Goal: Use online tool/utility: Utilize a website feature to perform a specific function

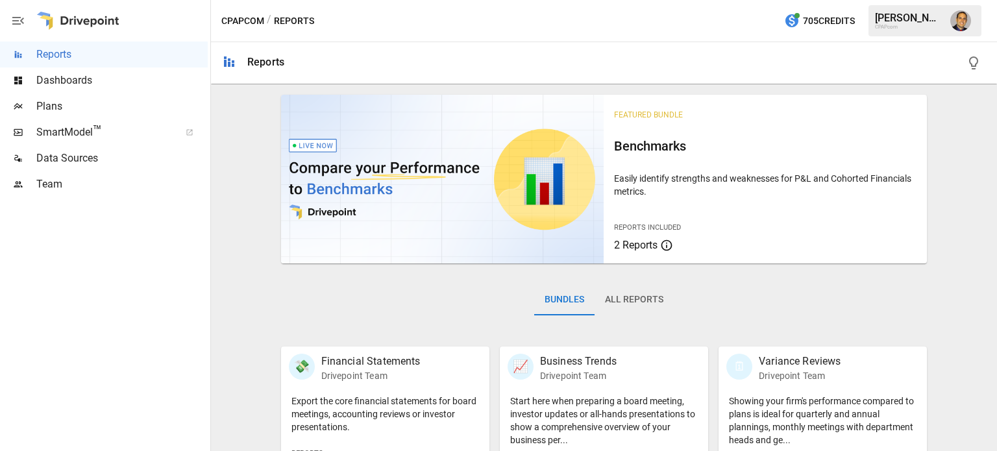
click at [60, 102] on span "Plans" at bounding box center [121, 107] width 171 height 16
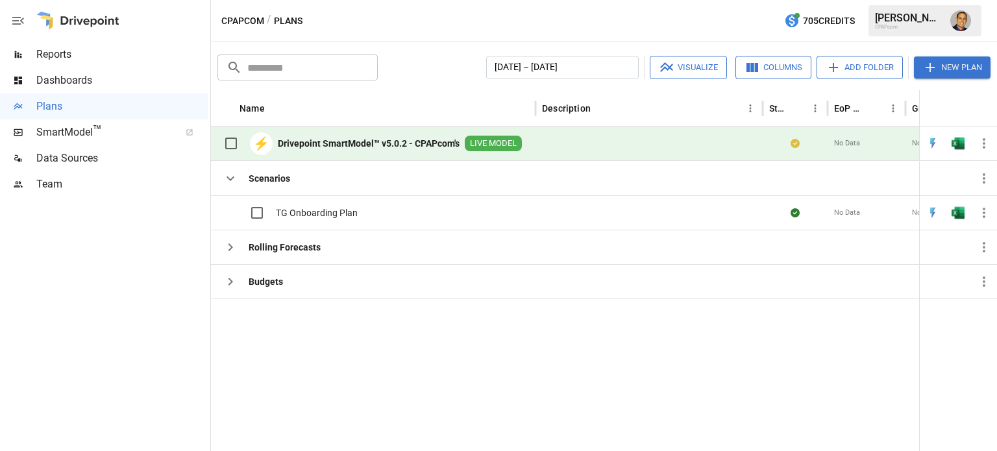
click at [388, 147] on b "Drivepoint SmartModel™ v5.0.2 - CPAPcom's" at bounding box center [369, 143] width 182 height 13
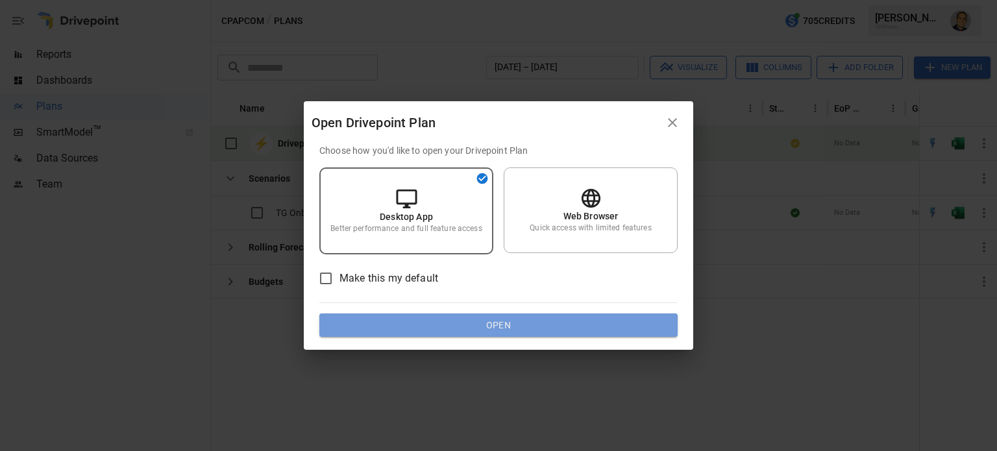
click at [410, 317] on button "Open" at bounding box center [498, 324] width 358 height 23
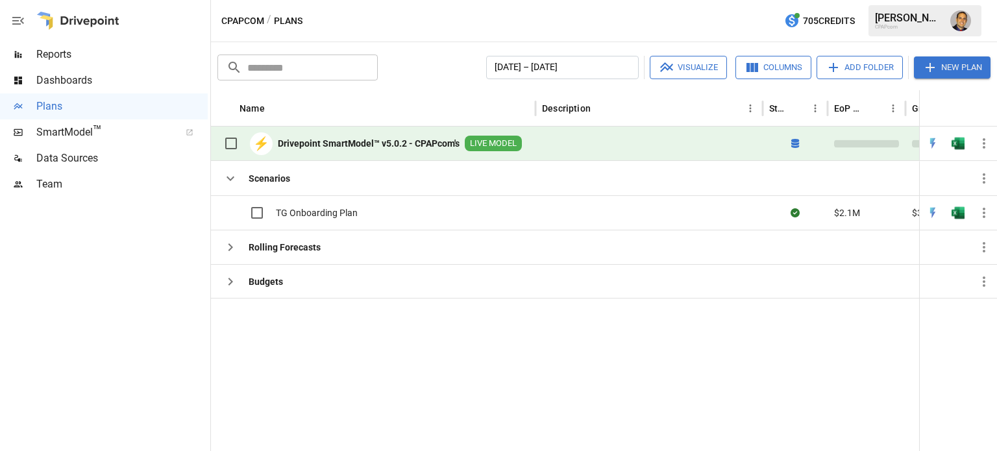
click at [410, 151] on div "⚡ Drivepoint SmartModel™ v5.0.2 - CPAPcom's LIVE MODEL" at bounding box center [369, 143] width 304 height 27
click at [354, 138] on b "Drivepoint SmartModel™ v5.0.2 - CPAPcom's" at bounding box center [369, 143] width 182 height 13
